Goal: Check status: Check status

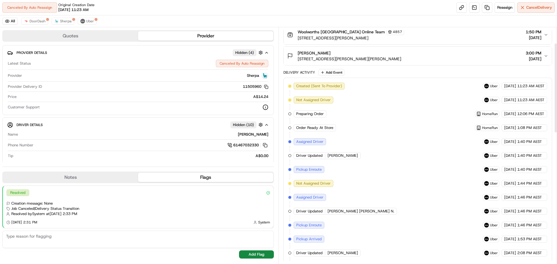
scroll to position [5, 0]
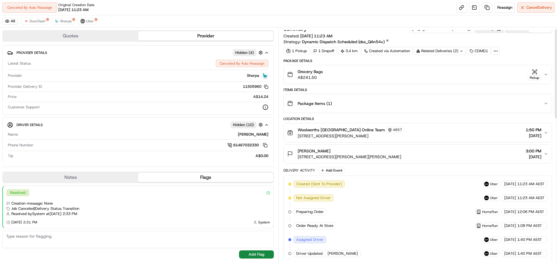
click at [440, 53] on div "Related Deliveries (2)" at bounding box center [439, 51] width 52 height 8
click at [435, 73] on span "job_DJ6sNw33HtCHuxvhdtKNSW" at bounding box center [452, 74] width 58 height 5
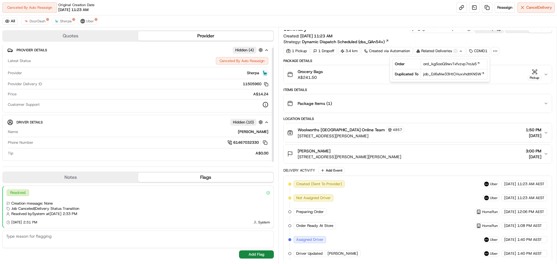
click at [190, 191] on div "Resolved" at bounding box center [138, 192] width 264 height 7
click at [63, 24] on button "Sherpa" at bounding box center [63, 21] width 23 height 7
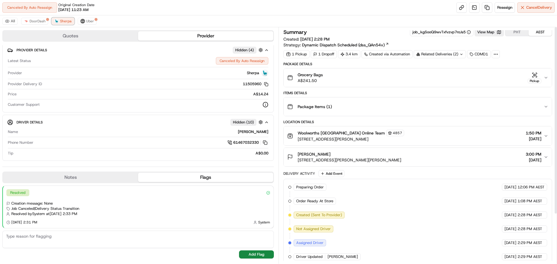
scroll to position [0, 0]
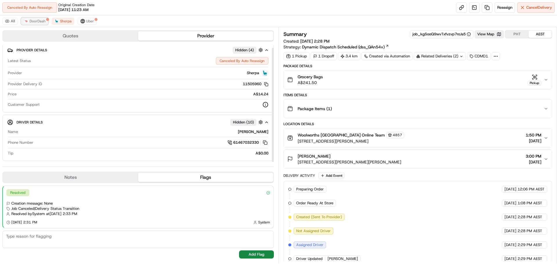
click at [32, 21] on span "DoorDash" at bounding box center [38, 21] width 16 height 5
